Goal: Task Accomplishment & Management: Manage account settings

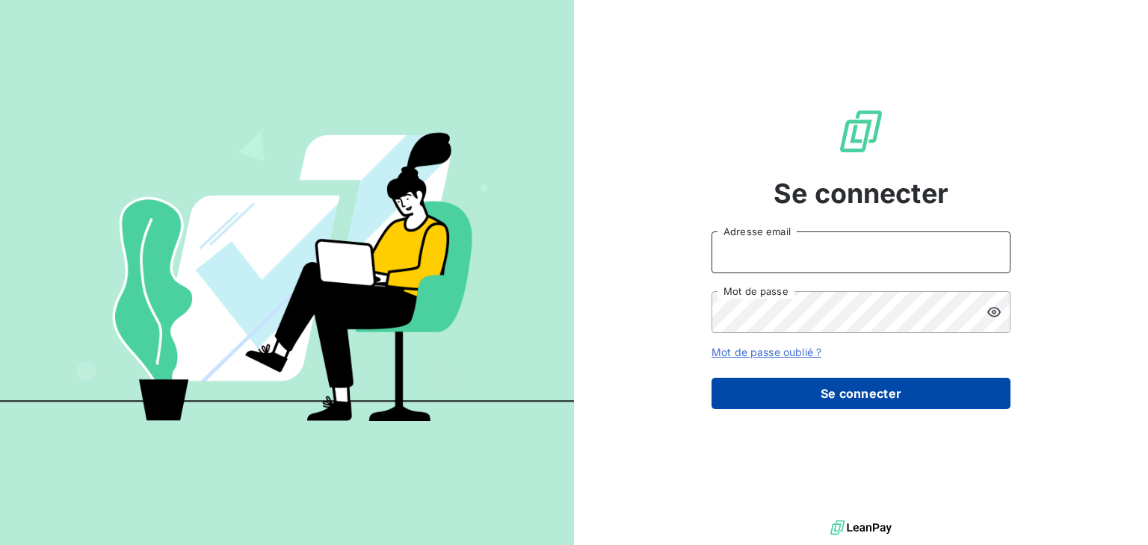
type input "[EMAIL_ADDRESS][DOMAIN_NAME]"
click at [817, 395] on button "Se connecter" at bounding box center [860, 393] width 299 height 31
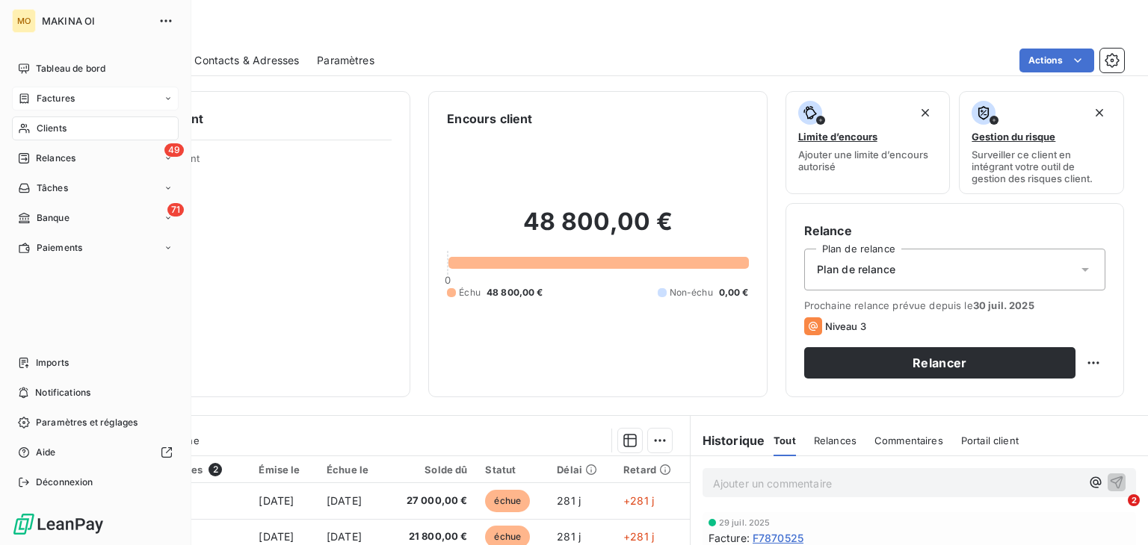
click at [57, 105] on div "Factures" at bounding box center [95, 99] width 167 height 24
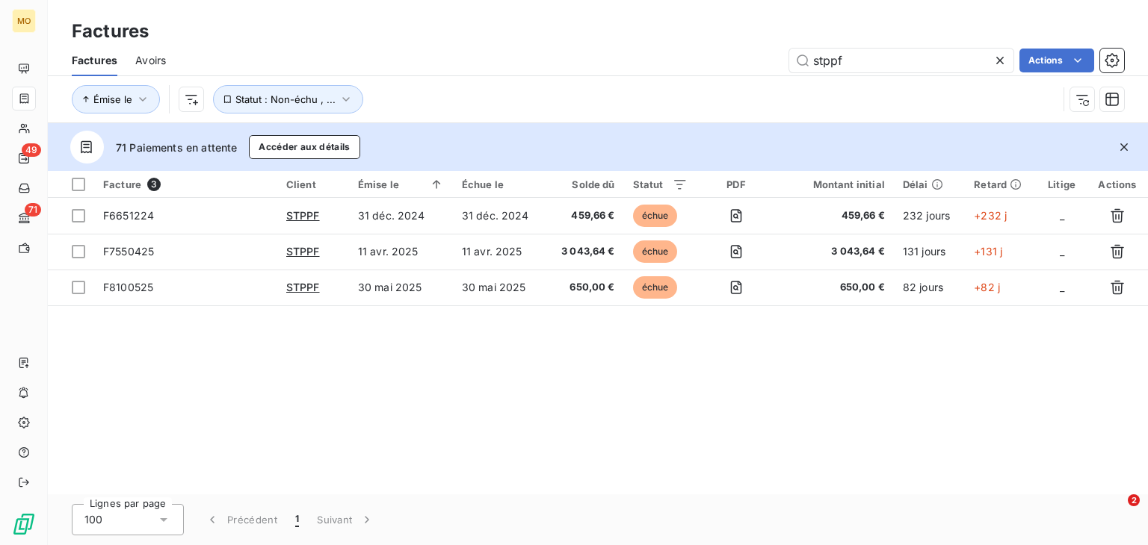
click at [1002, 58] on icon at bounding box center [999, 60] width 15 height 15
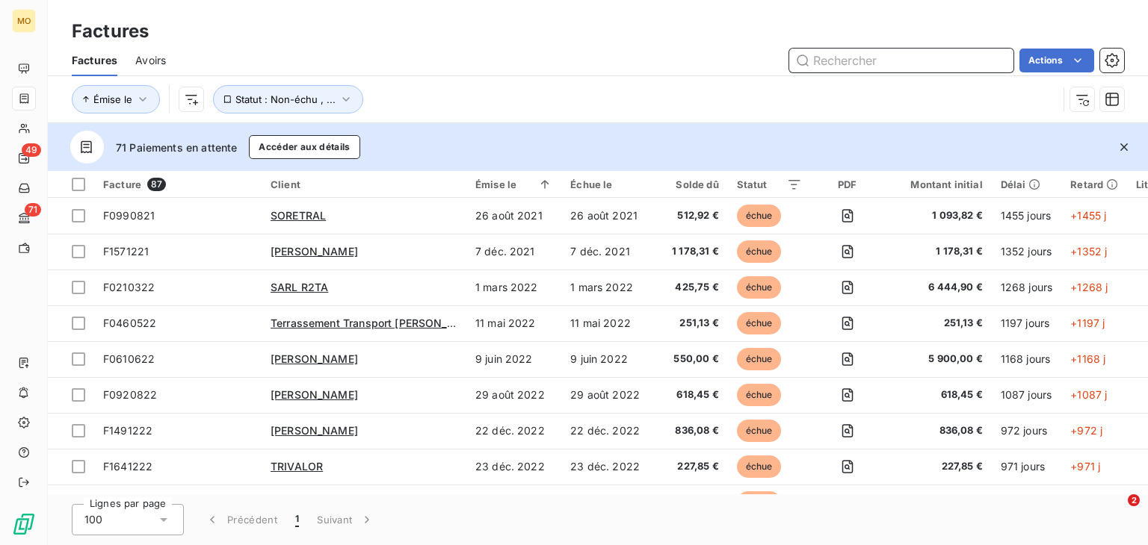
click at [1002, 58] on input "text" at bounding box center [901, 61] width 224 height 24
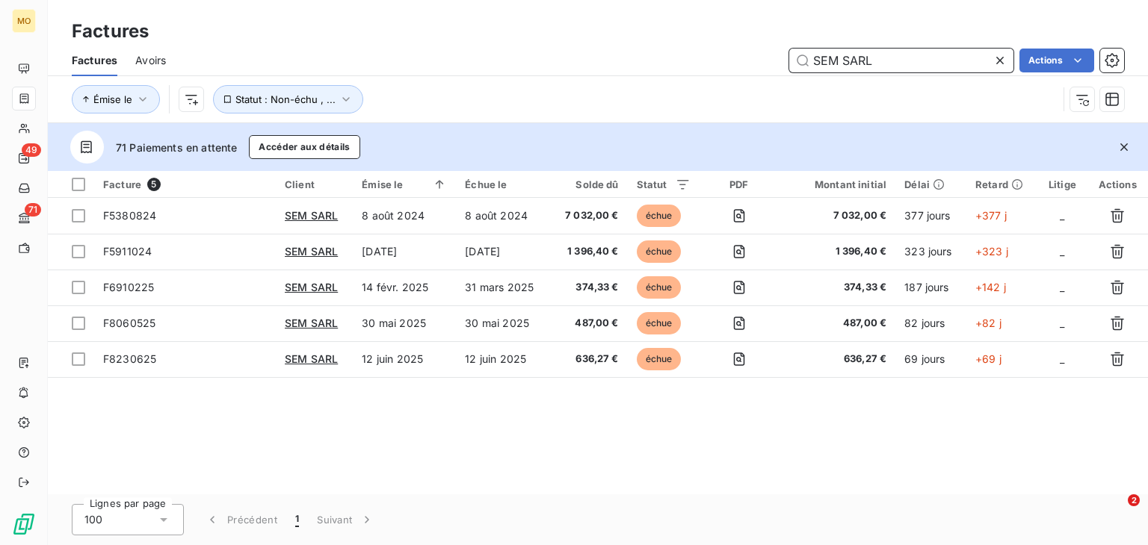
type input "SEM SARL"
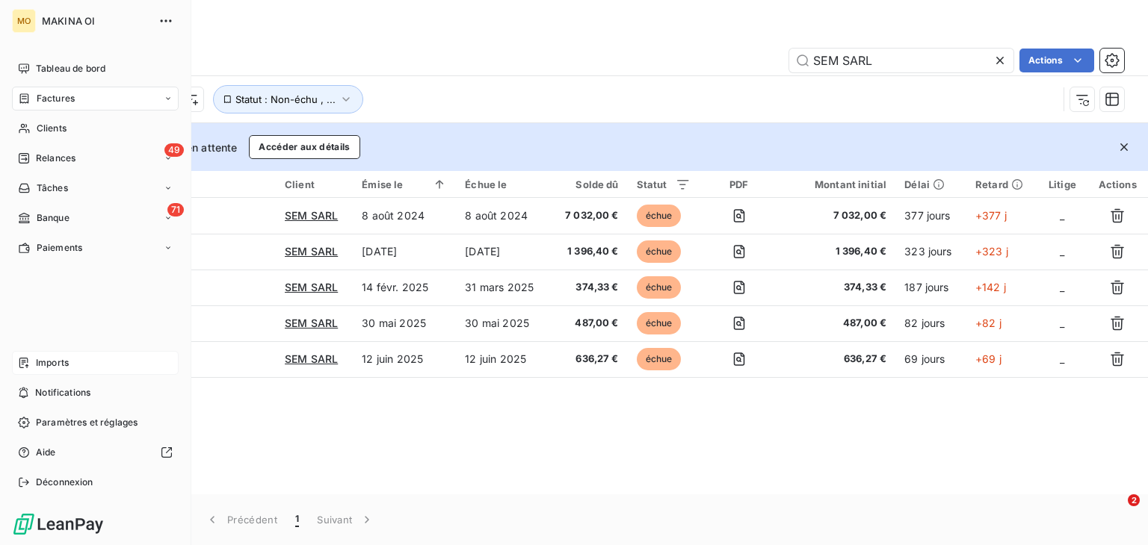
click at [38, 356] on span "Imports" at bounding box center [52, 362] width 33 height 13
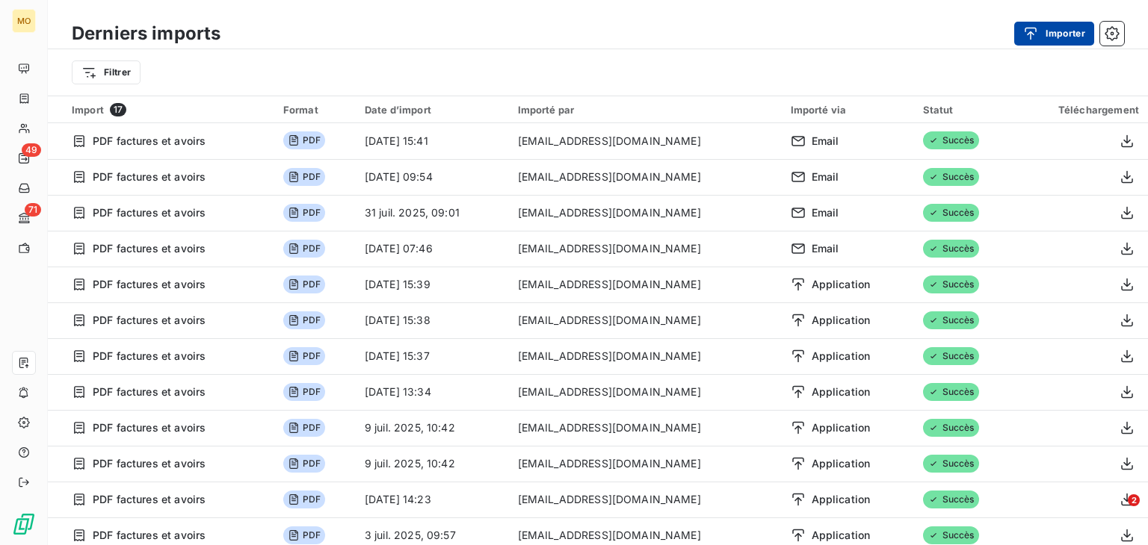
click at [1037, 33] on div "button" at bounding box center [1034, 33] width 22 height 15
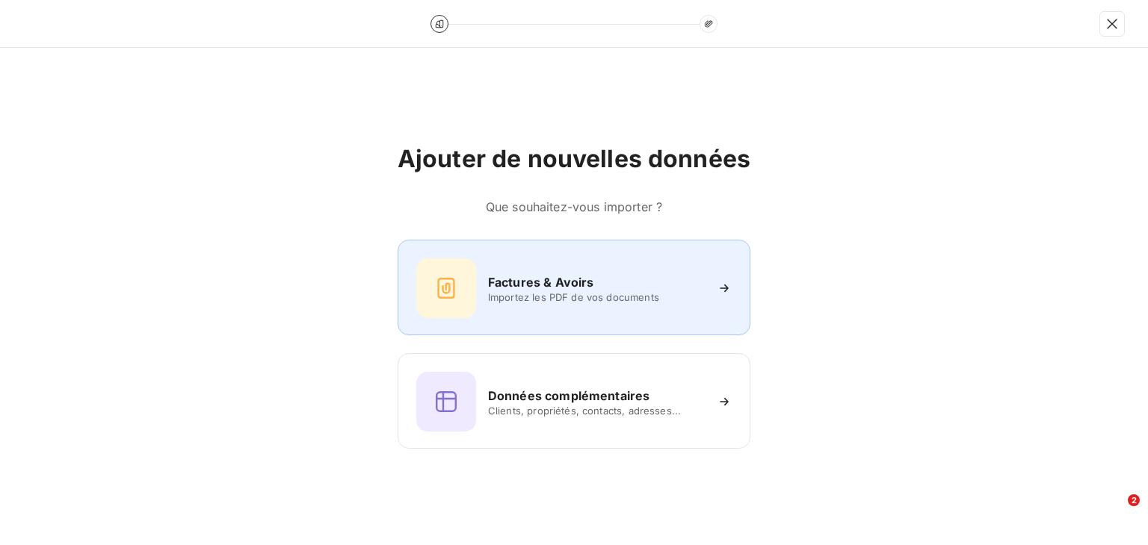
click at [508, 301] on span "Importez les PDF de vos documents" at bounding box center [596, 297] width 217 height 12
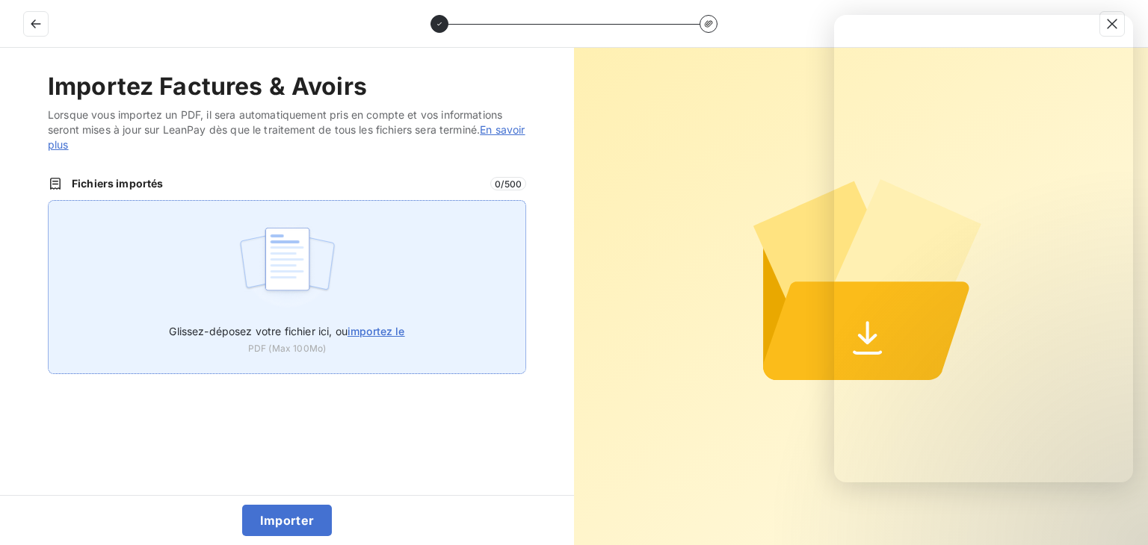
click at [369, 332] on span "importez le" at bounding box center [376, 331] width 58 height 13
click at [49, 201] on input "Glissez-déposez votre fichier ici, ou importez le" at bounding box center [48, 200] width 1 height 1
type input "C:\fakepath\avoir_F5921024.pdf"
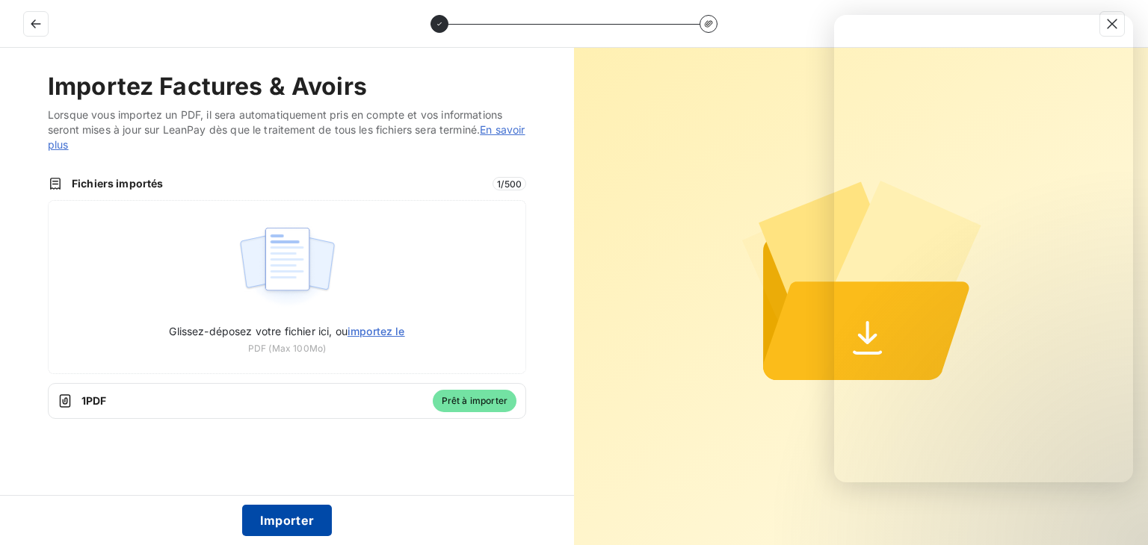
click at [282, 519] on button "Importer" at bounding box center [287, 520] width 90 height 31
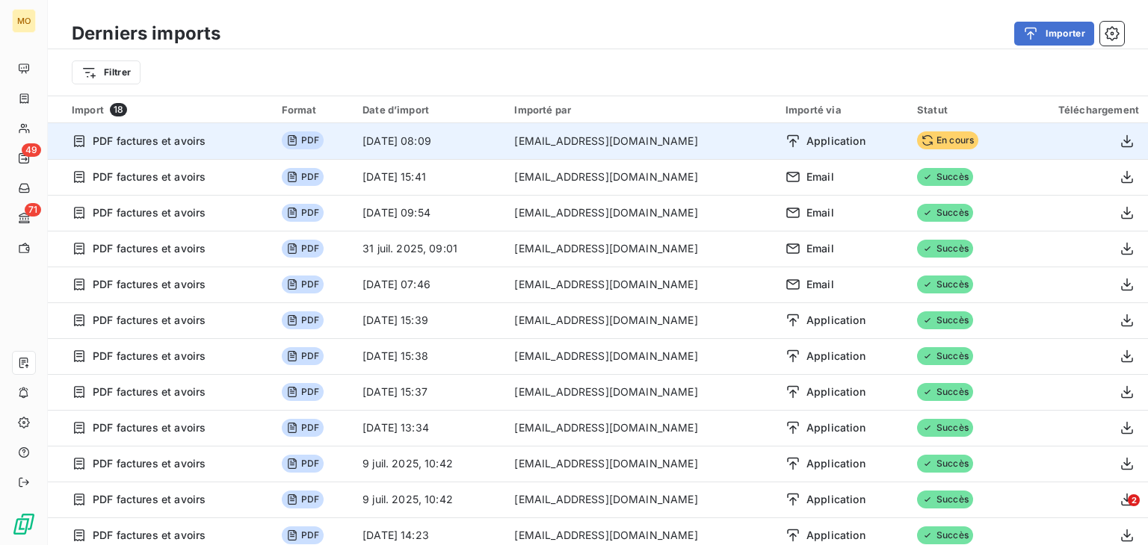
click at [811, 154] on td "Application" at bounding box center [842, 141] width 132 height 36
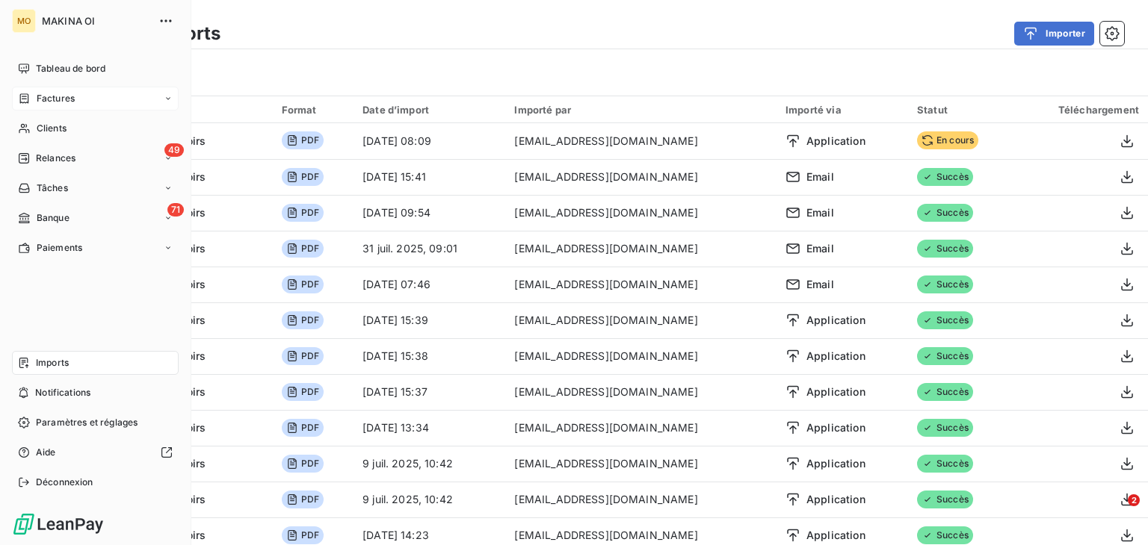
click at [126, 96] on div "Factures" at bounding box center [95, 99] width 167 height 24
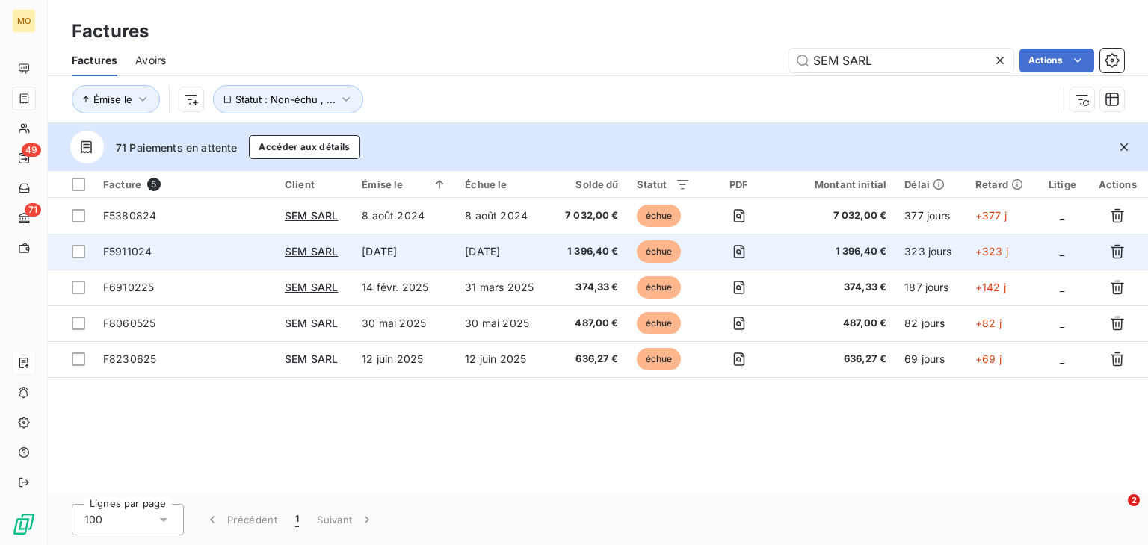
click at [207, 253] on span "F5911024" at bounding box center [185, 251] width 164 height 15
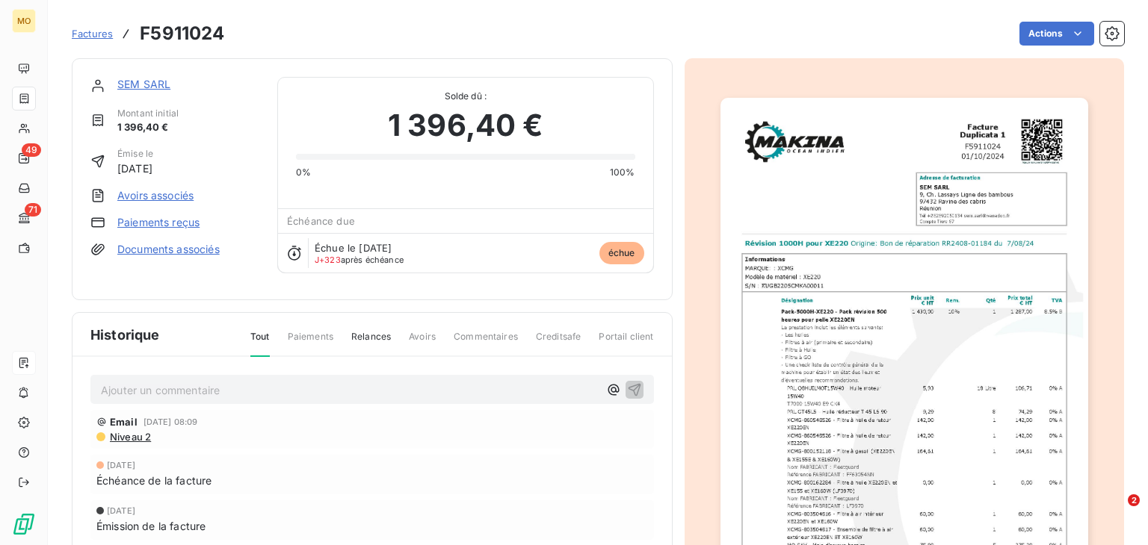
click at [158, 194] on link "Avoirs associés" at bounding box center [155, 195] width 76 height 15
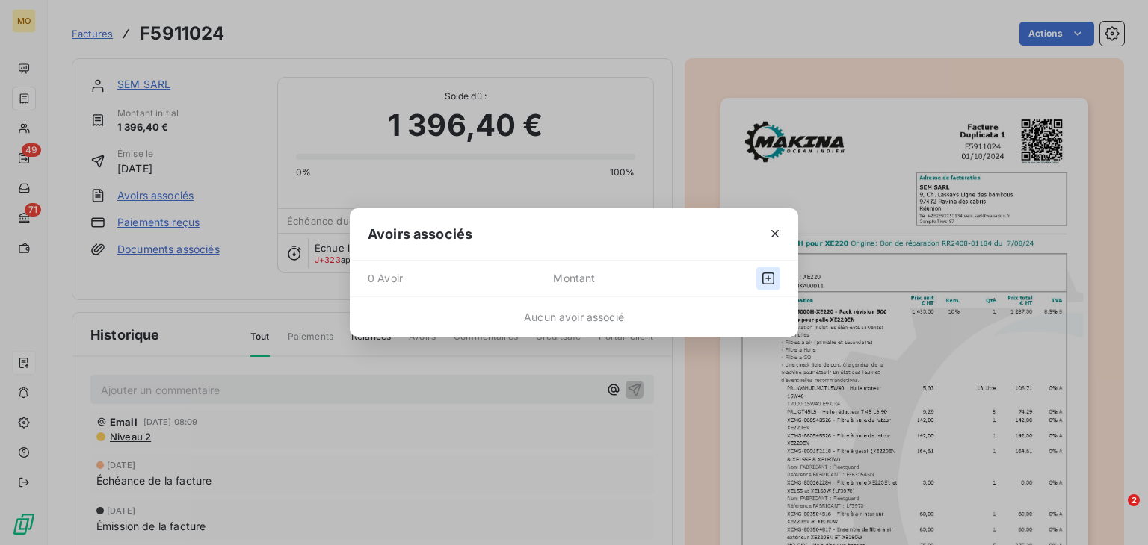
click at [764, 279] on icon "button" at bounding box center [768, 278] width 15 height 15
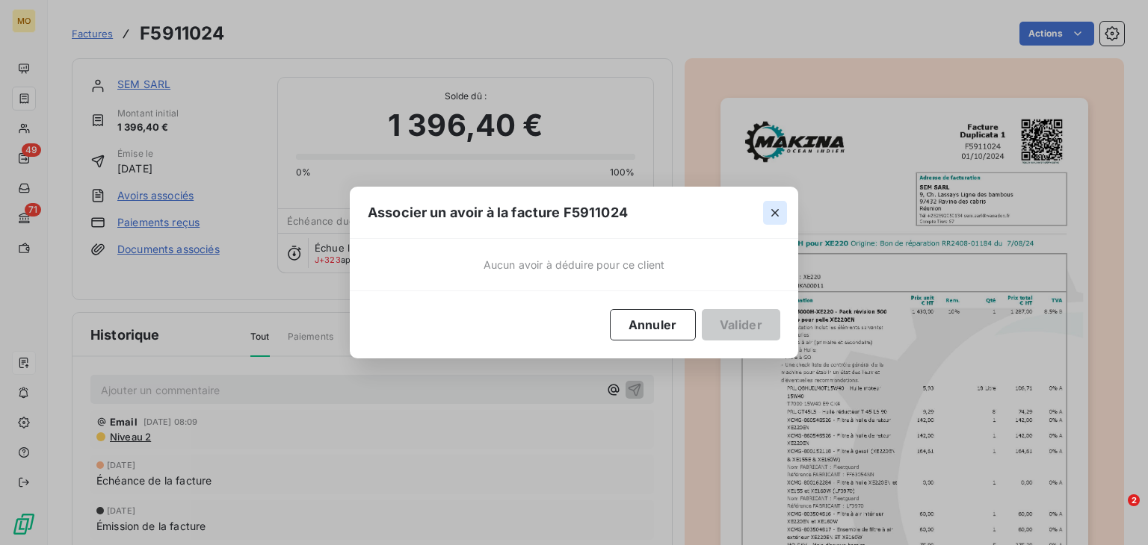
click at [779, 216] on icon "button" at bounding box center [774, 212] width 15 height 15
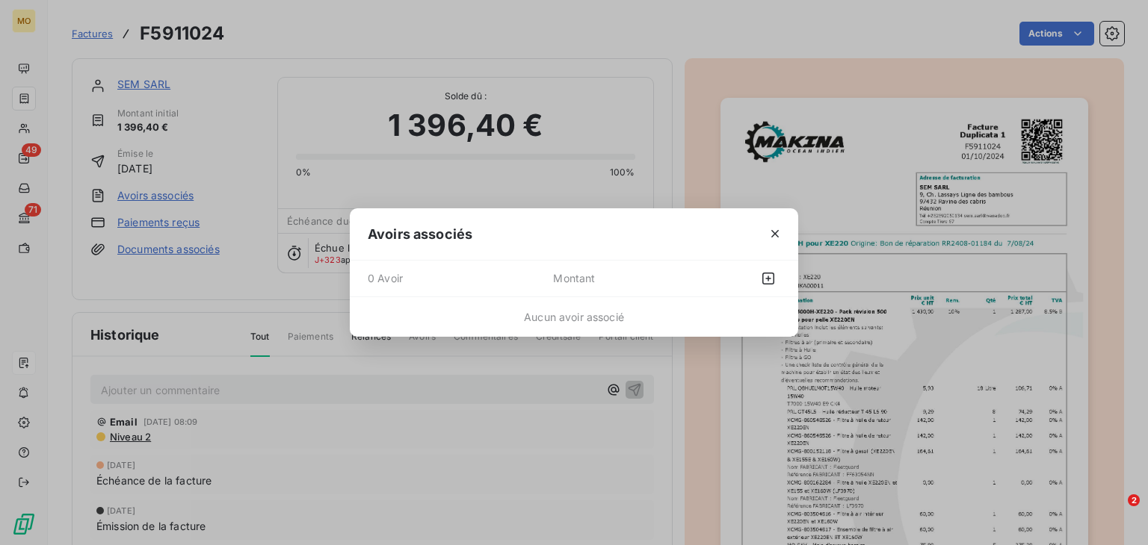
click at [779, 216] on div at bounding box center [775, 234] width 46 height 52
click at [775, 233] on icon "button" at bounding box center [774, 234] width 7 height 7
click at [775, 233] on img "button" at bounding box center [904, 359] width 368 height 522
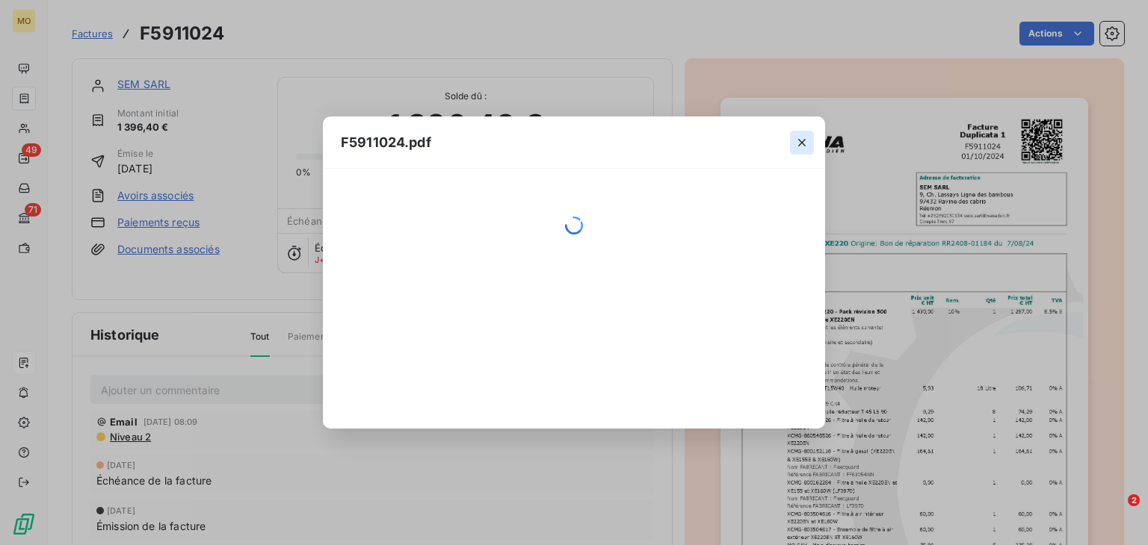
click at [793, 141] on button "button" at bounding box center [802, 143] width 24 height 24
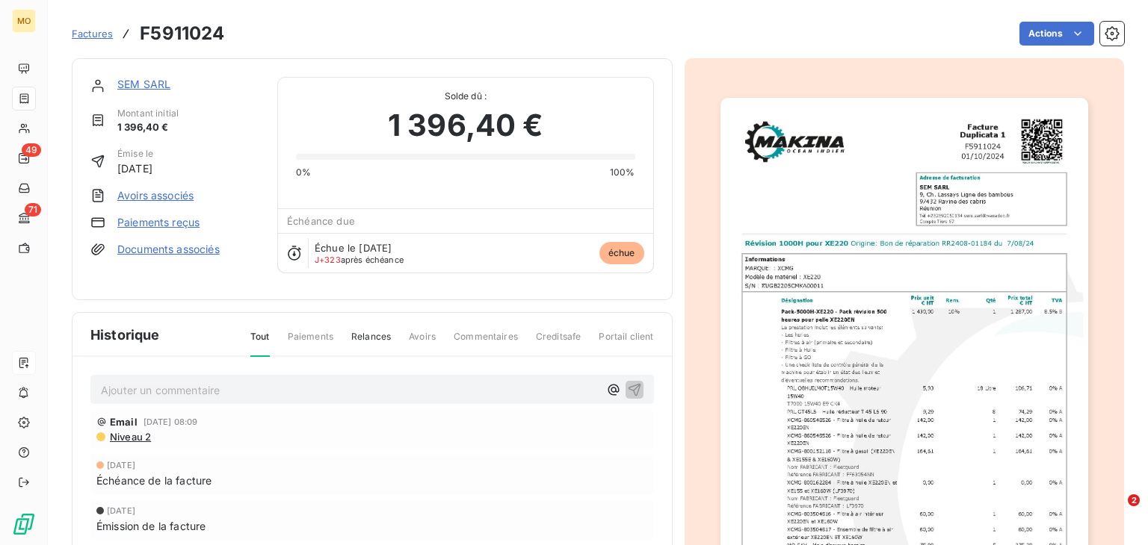
click at [159, 226] on link "Paiements reçus" at bounding box center [158, 222] width 82 height 15
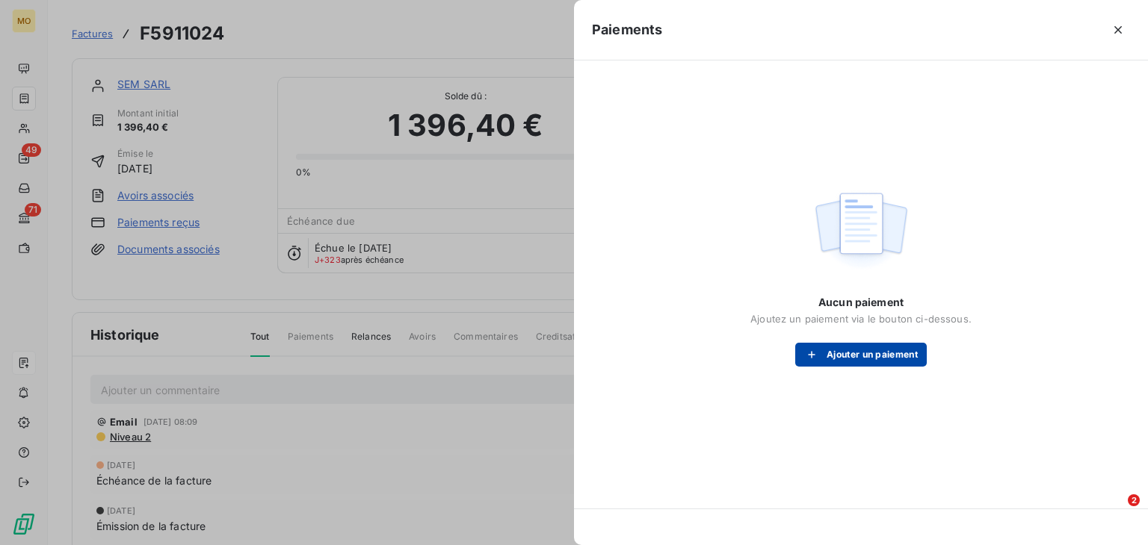
click at [858, 359] on button "Ajouter un paiement" at bounding box center [861, 355] width 132 height 24
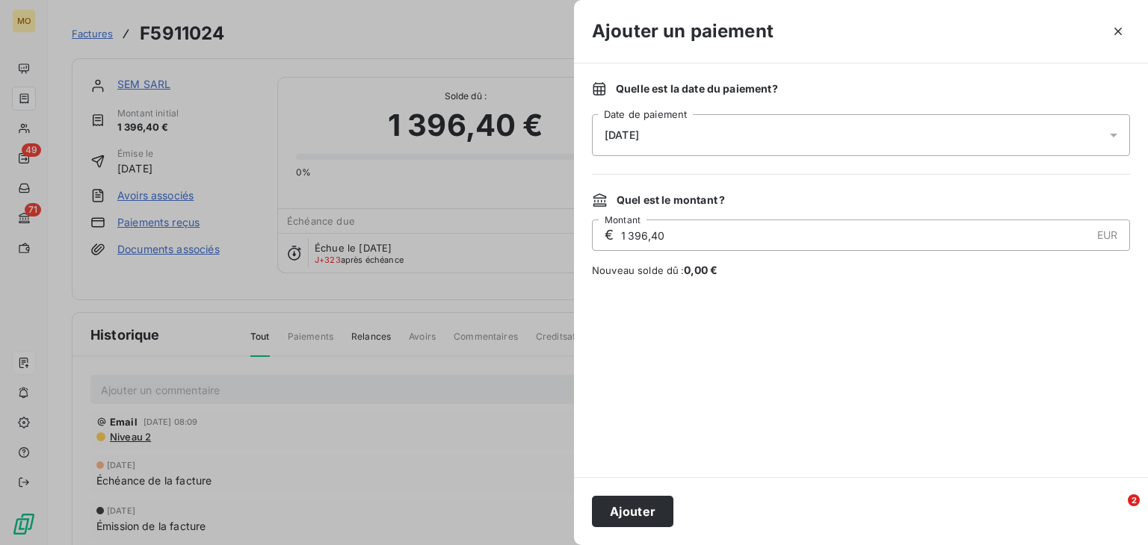
click at [493, 399] on div at bounding box center [574, 272] width 1148 height 545
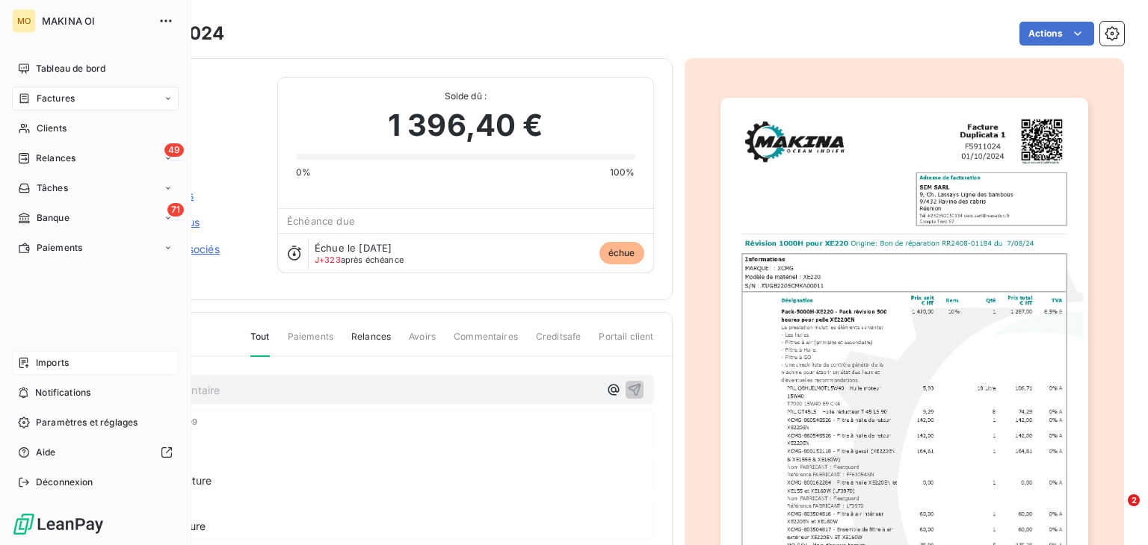
click at [65, 106] on div "Factures" at bounding box center [95, 99] width 167 height 24
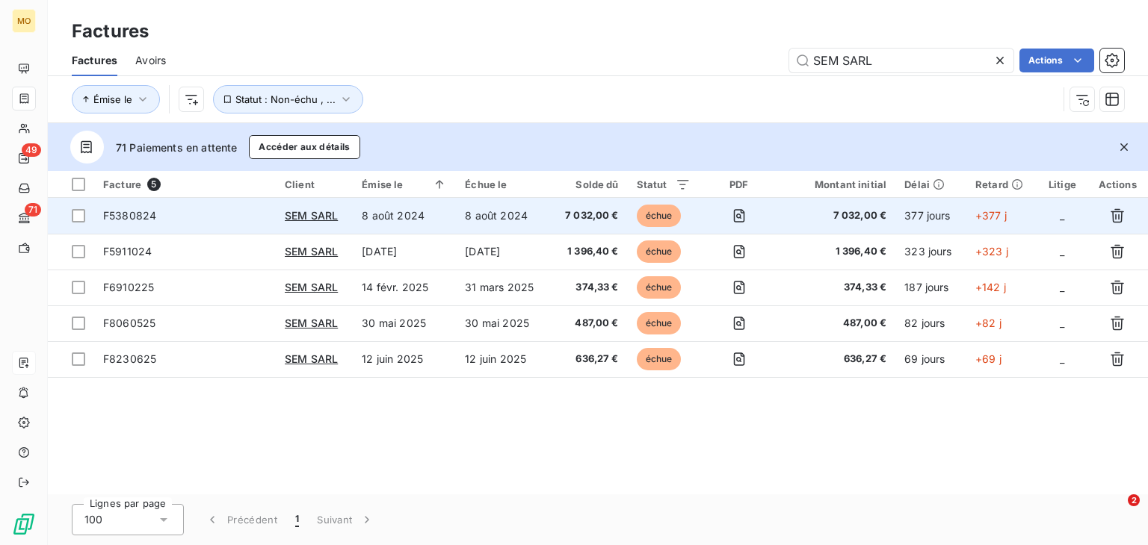
click at [538, 211] on td "8 août 2024" at bounding box center [503, 216] width 94 height 36
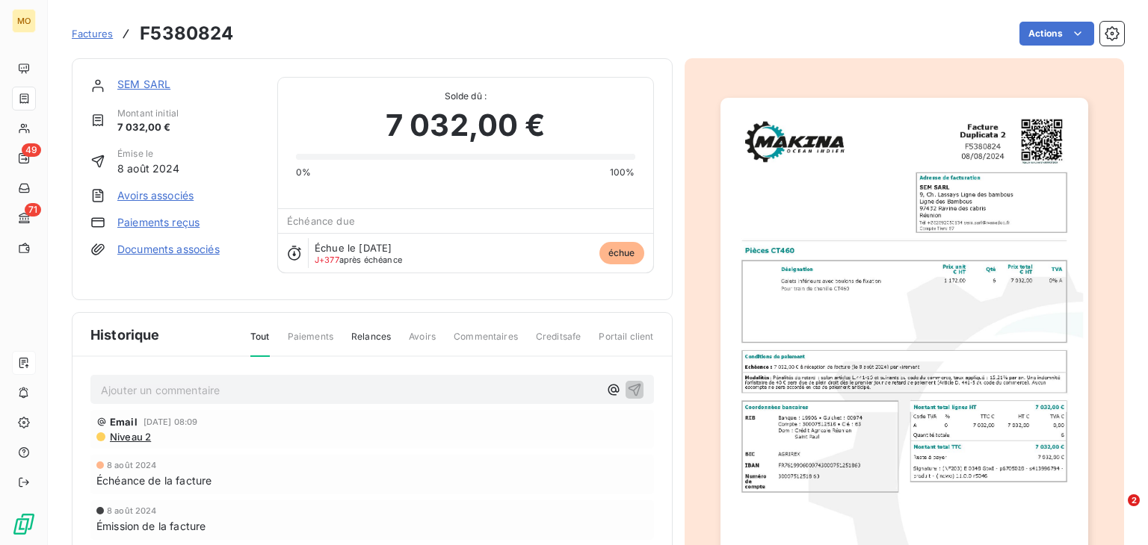
click at [178, 220] on link "Paiements reçus" at bounding box center [158, 222] width 82 height 15
click at [177, 224] on link "Paiements reçus" at bounding box center [158, 222] width 82 height 15
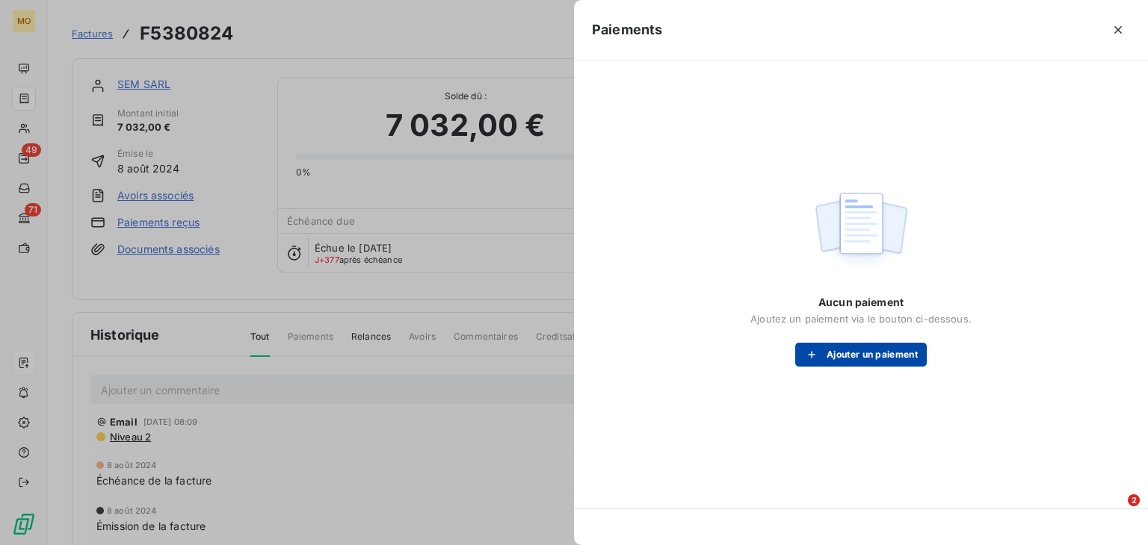
click at [838, 351] on button "Ajouter un paiement" at bounding box center [861, 355] width 132 height 24
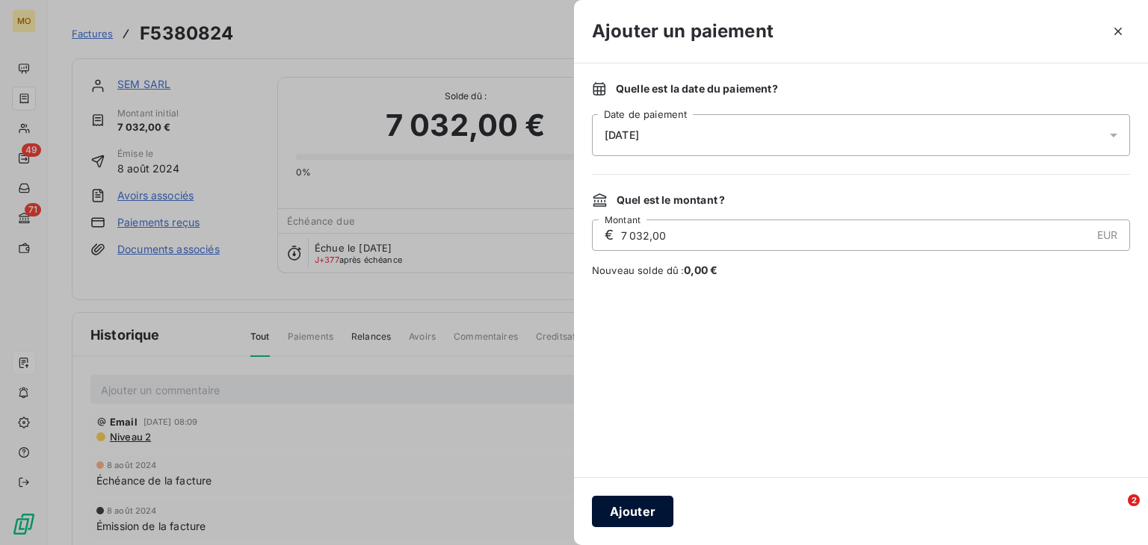
click at [636, 504] on button "Ajouter" at bounding box center [632, 511] width 81 height 31
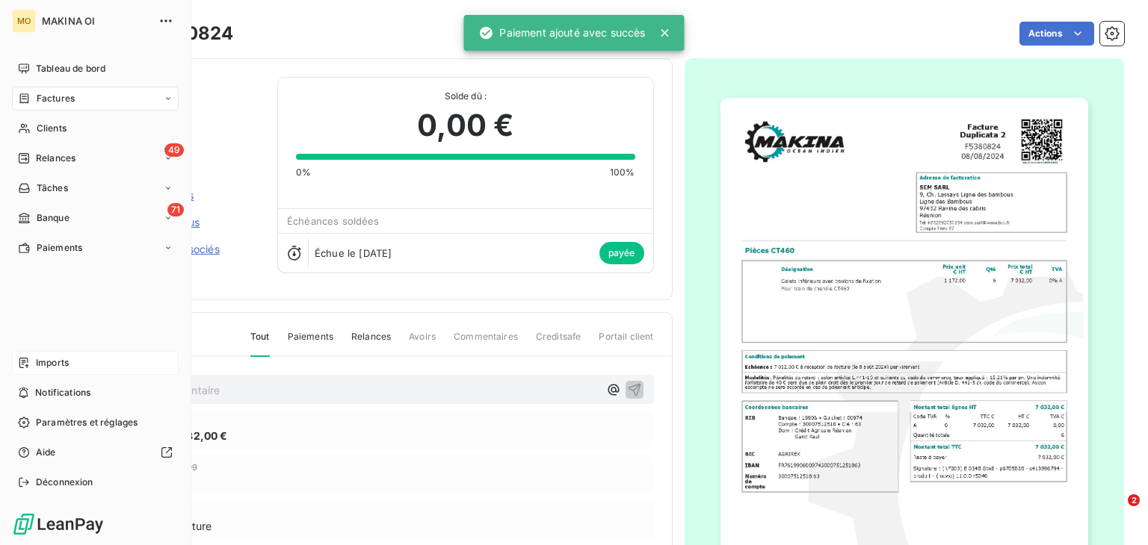
click at [78, 99] on div "Factures" at bounding box center [95, 99] width 167 height 24
